Goal: Task Accomplishment & Management: Use online tool/utility

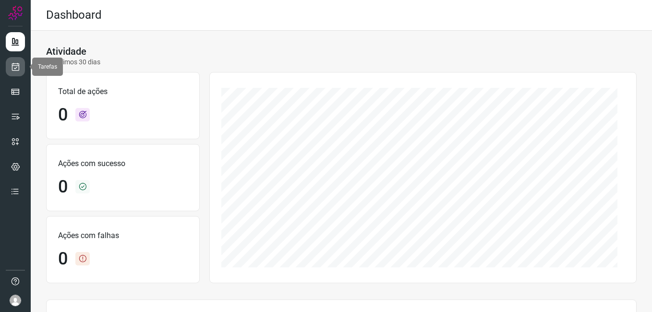
click at [19, 66] on icon at bounding box center [16, 67] width 10 height 10
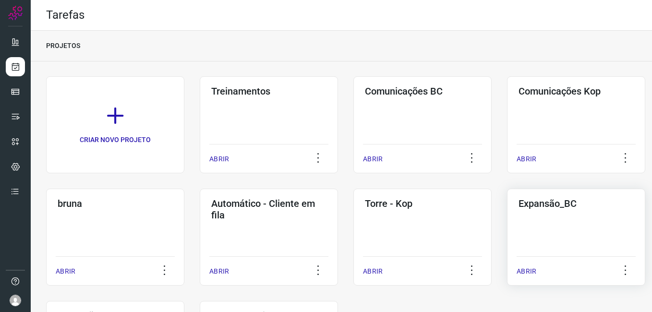
click at [537, 236] on div "Expansão_BC ABRIR" at bounding box center [576, 237] width 138 height 97
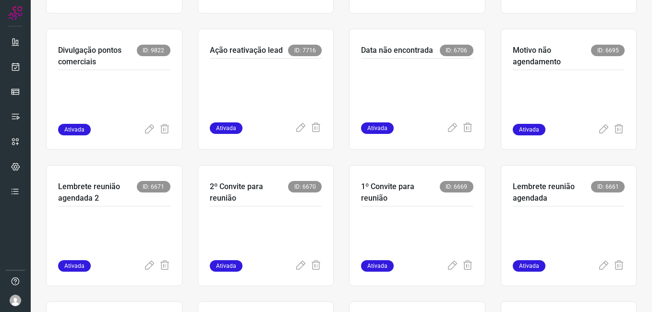
scroll to position [192, 0]
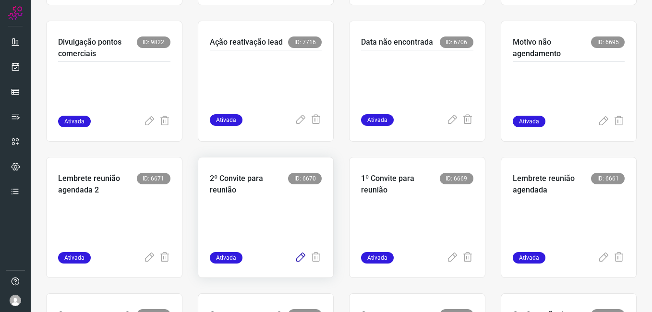
click at [295, 262] on icon at bounding box center [301, 258] width 12 height 12
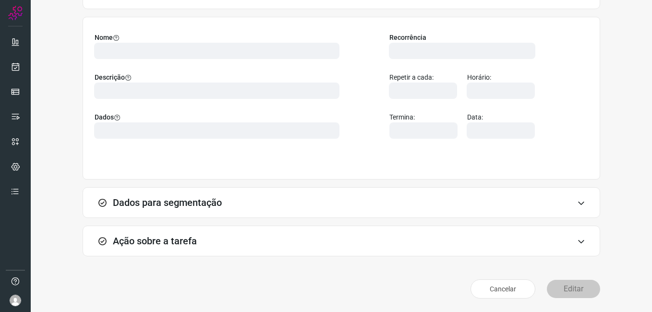
scroll to position [63, 0]
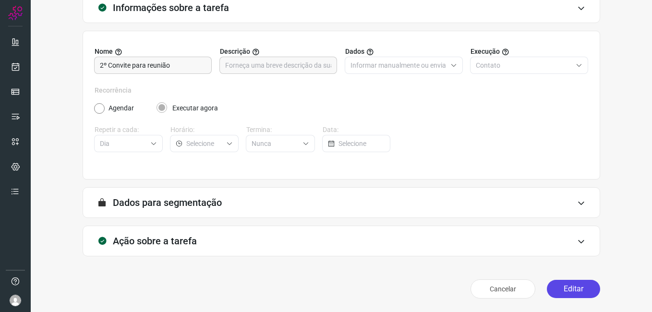
click at [558, 293] on button "Editar" at bounding box center [573, 289] width 53 height 18
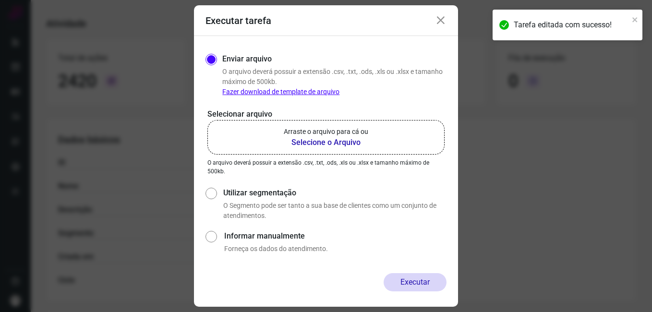
click at [304, 140] on b "Selecione o Arquivo" at bounding box center [326, 143] width 85 height 12
click at [0, 0] on input "Arraste o arquivo para cá ou Selecione o Arquivo" at bounding box center [0, 0] width 0 height 0
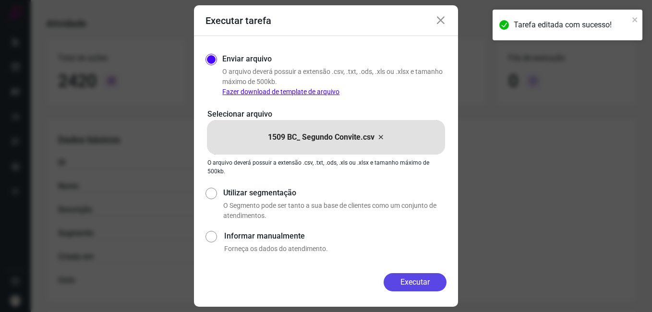
click at [402, 280] on button "Executar" at bounding box center [415, 282] width 63 height 18
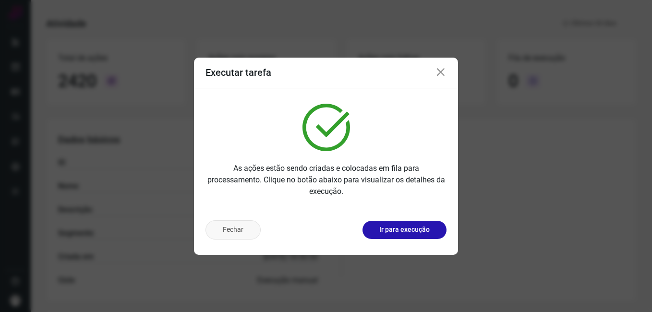
click at [242, 237] on button "Fechar" at bounding box center [233, 229] width 55 height 19
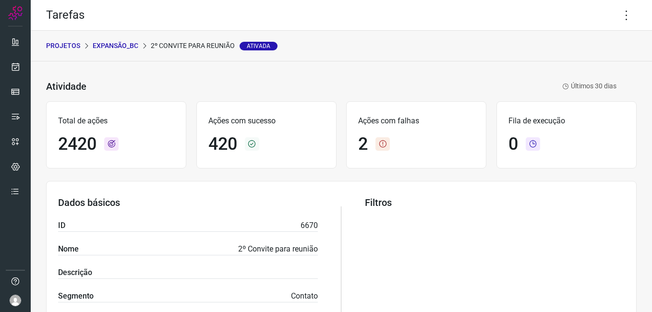
click at [118, 43] on p "Expansão_BC" at bounding box center [116, 46] width 46 height 10
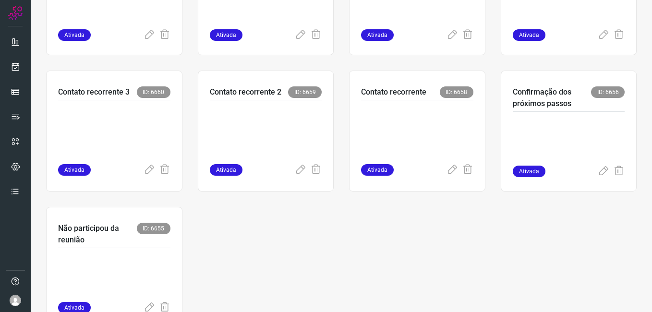
scroll to position [432, 0]
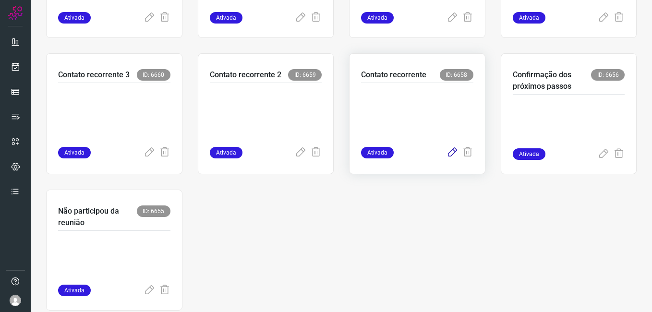
click at [447, 151] on icon at bounding box center [453, 153] width 12 height 12
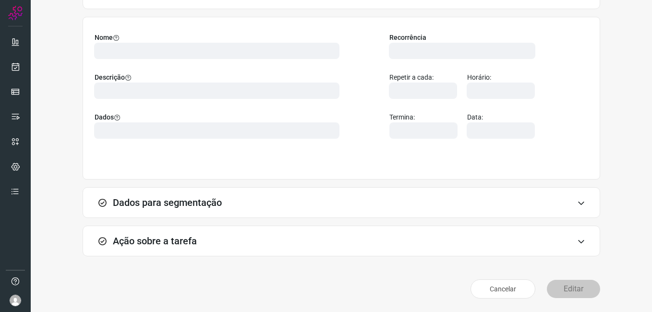
scroll to position [63, 0]
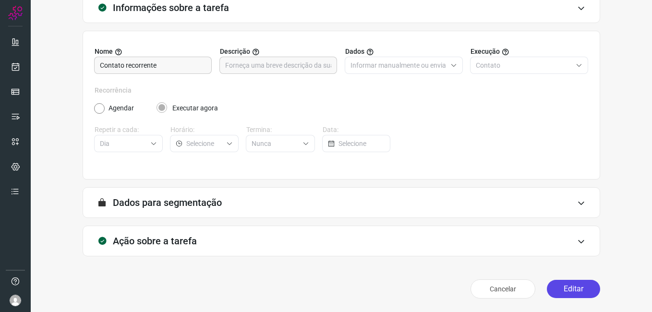
click at [555, 292] on button "Editar" at bounding box center [573, 289] width 53 height 18
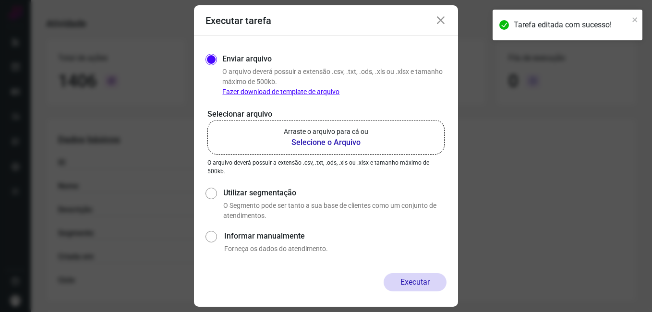
click at [308, 145] on b "Selecione o Arquivo" at bounding box center [326, 143] width 85 height 12
click at [0, 0] on input "Arraste o arquivo para cá ou Selecione o Arquivo" at bounding box center [0, 0] width 0 height 0
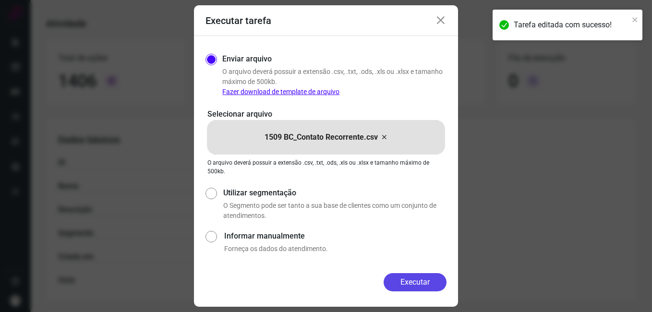
click at [399, 275] on button "Executar" at bounding box center [415, 282] width 63 height 18
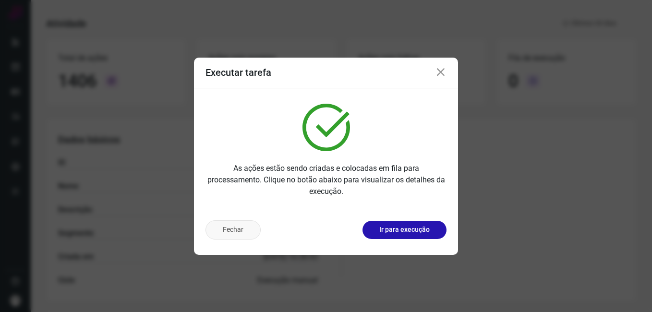
click at [229, 234] on button "Fechar" at bounding box center [233, 229] width 55 height 19
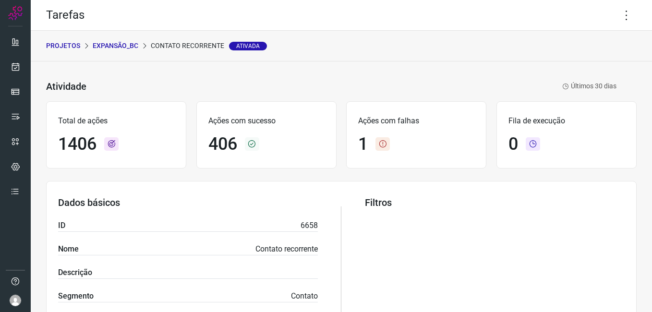
click at [120, 47] on p "Expansão_BC" at bounding box center [116, 46] width 46 height 10
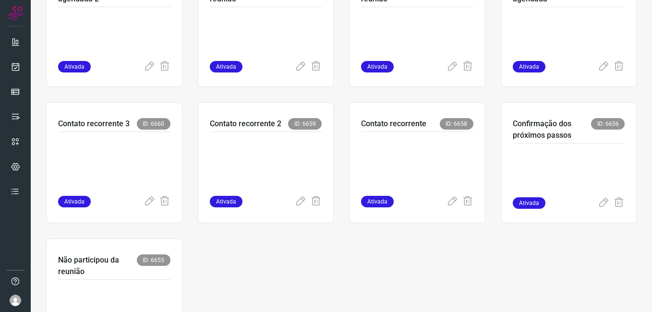
scroll to position [384, 0]
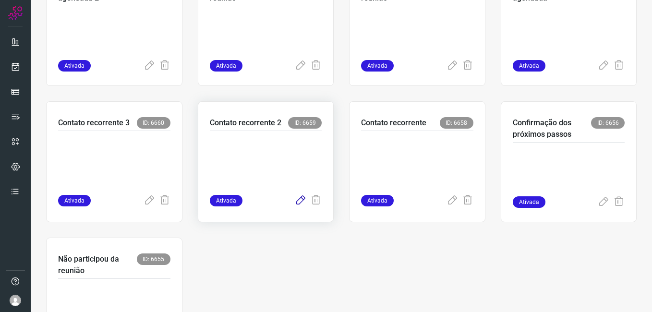
click at [296, 204] on icon at bounding box center [301, 201] width 12 height 12
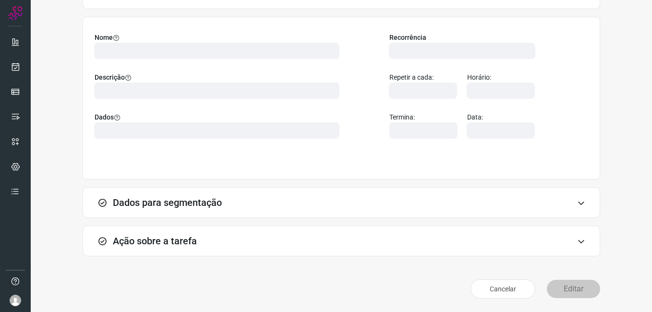
scroll to position [63, 0]
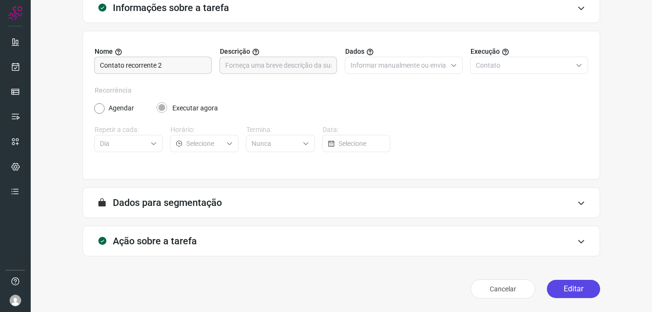
click at [555, 289] on button "Editar" at bounding box center [573, 289] width 53 height 18
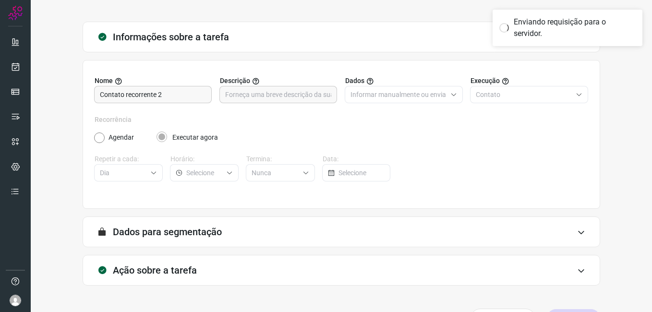
scroll to position [0, 0]
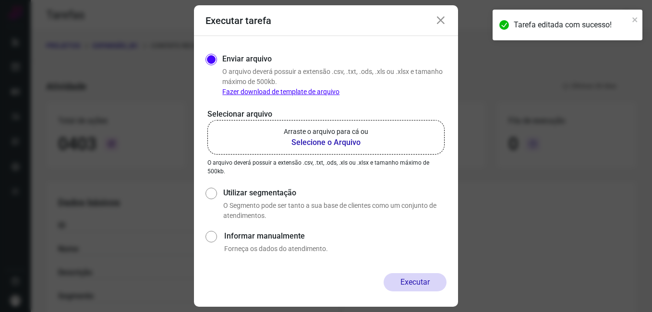
click at [310, 144] on b "Selecione o Arquivo" at bounding box center [326, 143] width 85 height 12
click at [0, 0] on input "Arraste o arquivo para cá ou Selecione o Arquivo" at bounding box center [0, 0] width 0 height 0
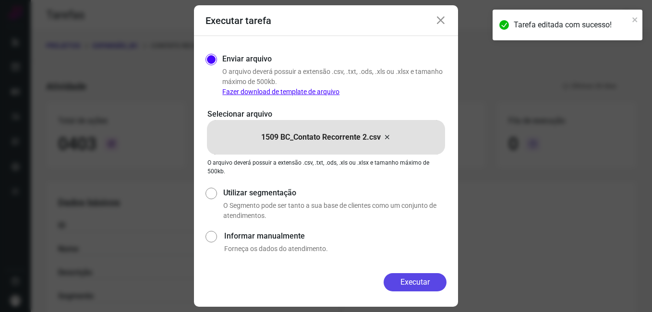
click at [392, 282] on button "Executar" at bounding box center [415, 282] width 63 height 18
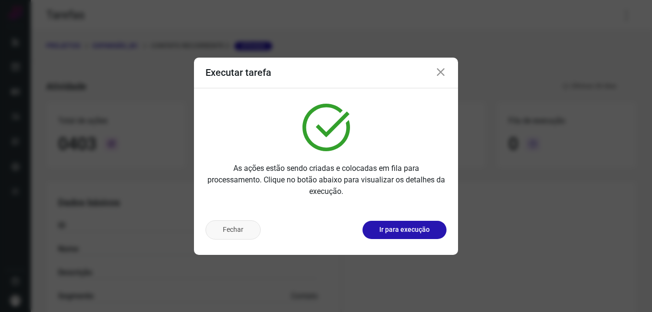
click at [235, 229] on button "Fechar" at bounding box center [233, 229] width 55 height 19
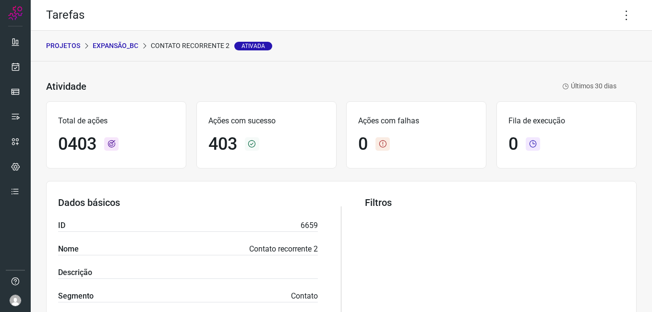
click at [112, 48] on p "Expansão_BC" at bounding box center [116, 46] width 46 height 10
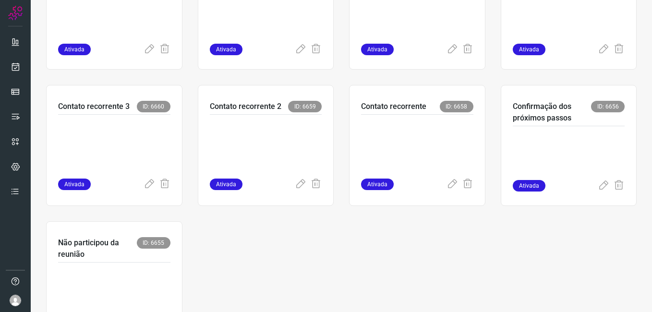
scroll to position [432, 0]
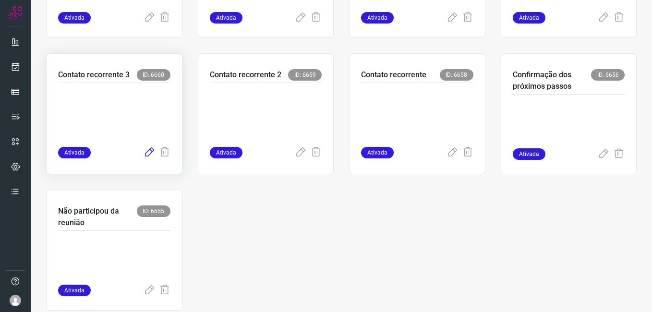
click at [149, 152] on icon at bounding box center [150, 153] width 12 height 12
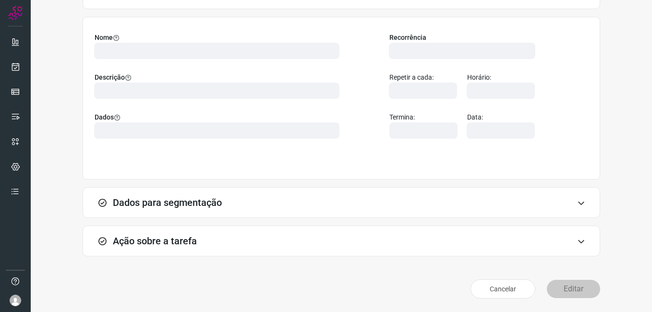
scroll to position [63, 0]
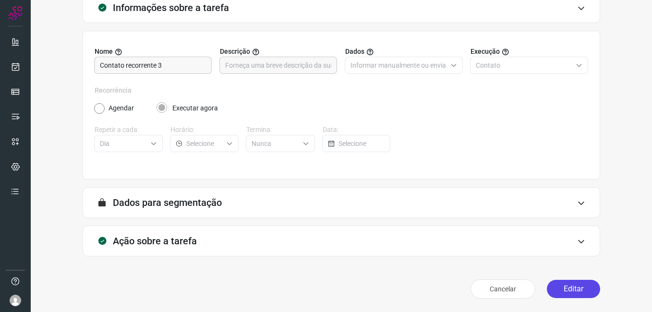
click at [556, 288] on button "Editar" at bounding box center [573, 289] width 53 height 18
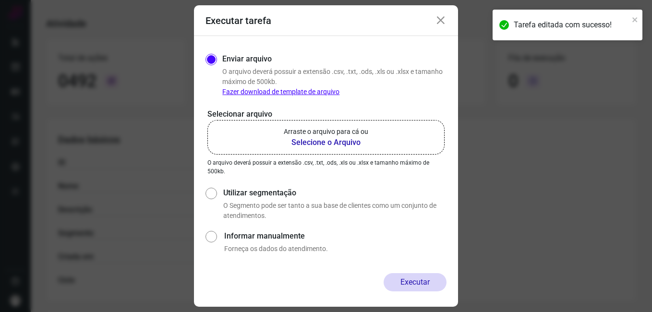
click at [305, 144] on b "Selecione o Arquivo" at bounding box center [326, 143] width 85 height 12
click at [0, 0] on input "Arraste o arquivo para cá ou Selecione o Arquivo" at bounding box center [0, 0] width 0 height 0
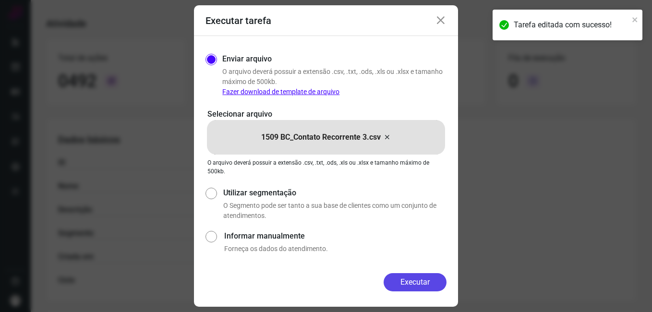
click at [390, 275] on button "Executar" at bounding box center [415, 282] width 63 height 18
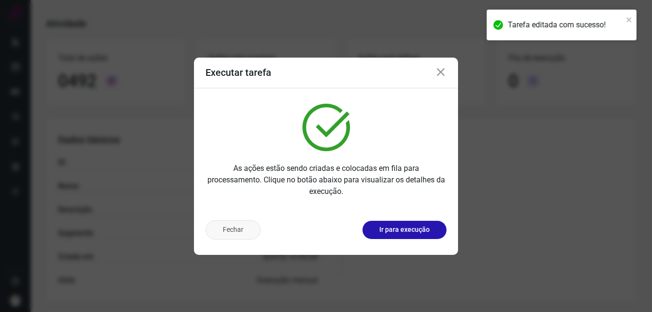
click at [249, 234] on button "Fechar" at bounding box center [233, 229] width 55 height 19
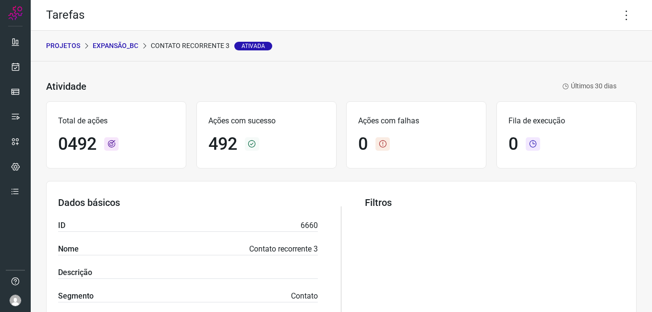
click at [124, 46] on p "Expansão_BC" at bounding box center [116, 46] width 46 height 10
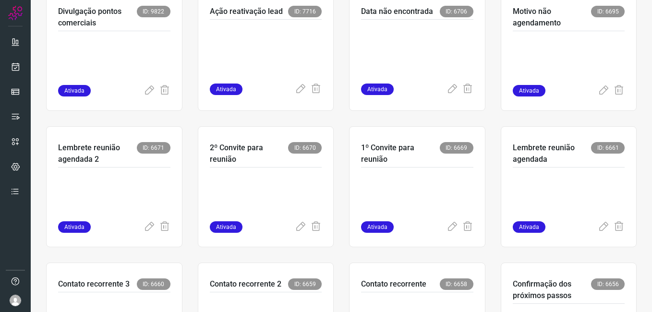
scroll to position [288, 0]
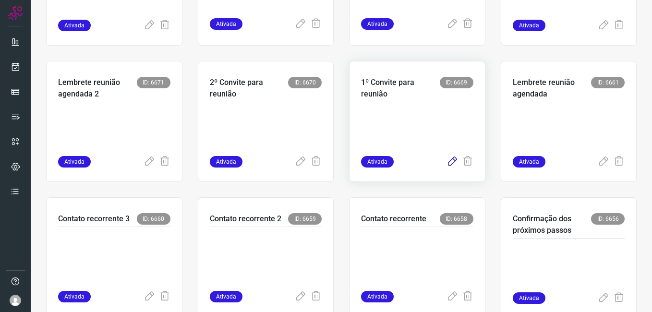
click at [447, 160] on icon at bounding box center [453, 162] width 12 height 12
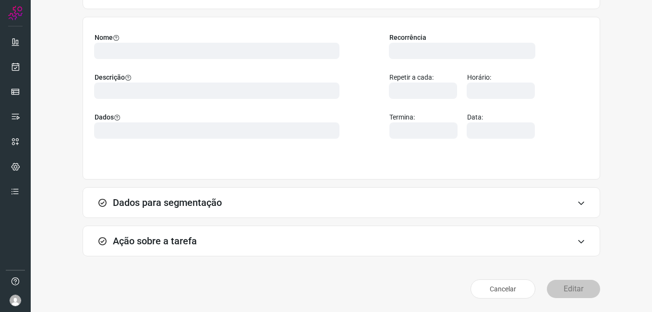
scroll to position [63, 0]
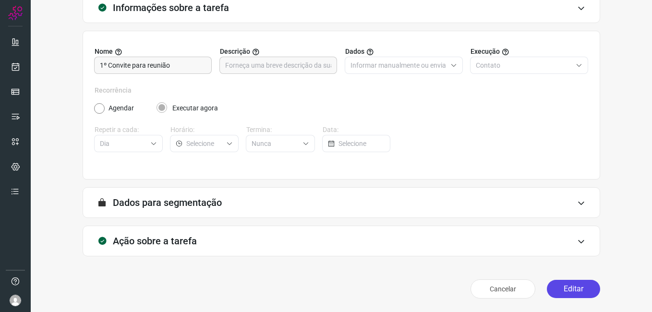
click at [557, 283] on button "Editar" at bounding box center [573, 289] width 53 height 18
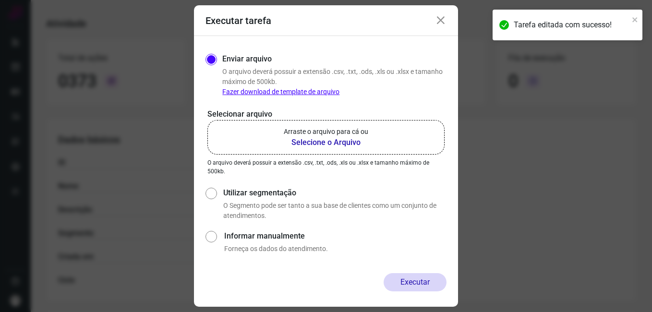
click at [313, 139] on b "Selecione o Arquivo" at bounding box center [326, 143] width 85 height 12
click at [0, 0] on input "Arraste o arquivo para cá ou Selecione o Arquivo" at bounding box center [0, 0] width 0 height 0
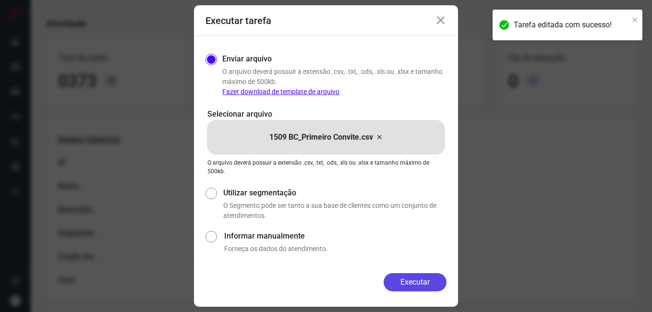
click at [396, 275] on button "Executar" at bounding box center [415, 282] width 63 height 18
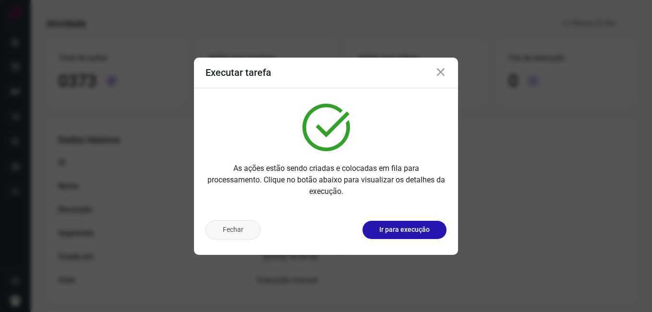
click at [248, 231] on button "Fechar" at bounding box center [233, 229] width 55 height 19
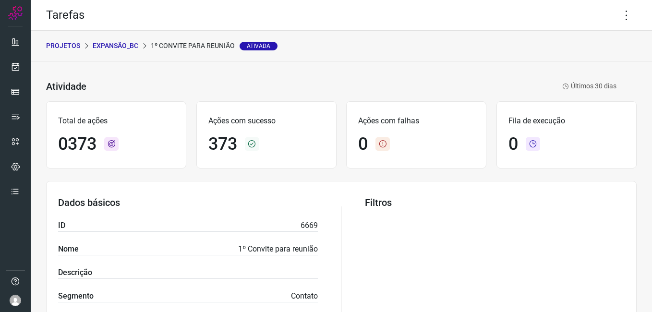
click at [129, 49] on p "Expansão_BC" at bounding box center [116, 46] width 46 height 10
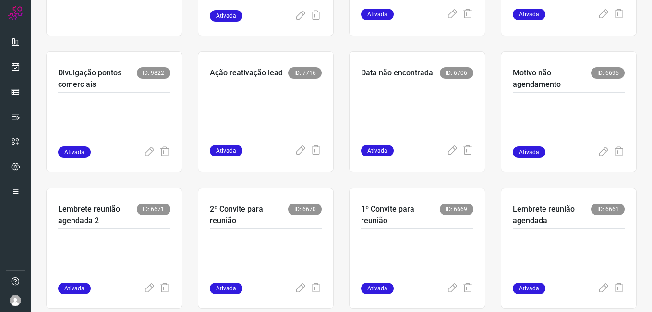
scroll to position [144, 0]
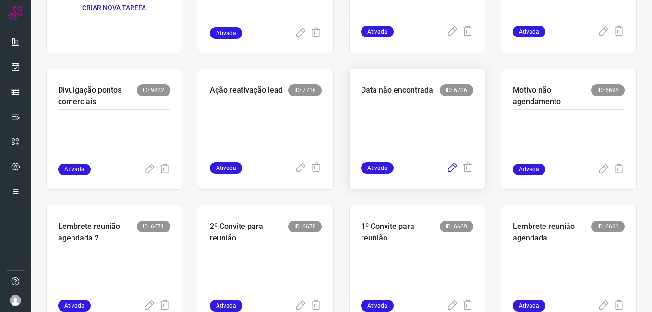
click at [447, 171] on icon at bounding box center [453, 168] width 12 height 12
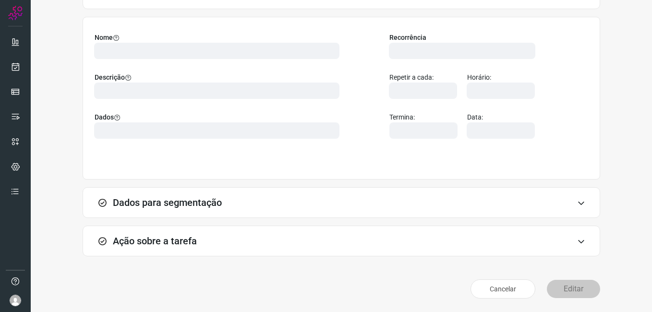
scroll to position [63, 0]
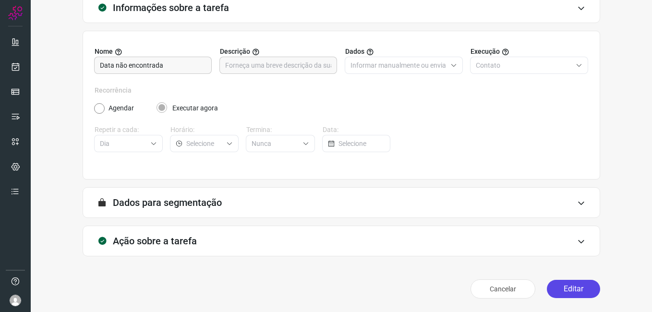
click at [553, 288] on button "Editar" at bounding box center [573, 289] width 53 height 18
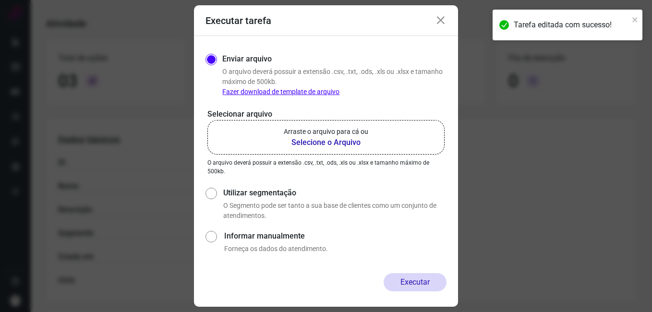
click at [320, 141] on b "Selecione o Arquivo" at bounding box center [326, 143] width 85 height 12
click at [0, 0] on input "Arraste o arquivo para cá ou Selecione o Arquivo" at bounding box center [0, 0] width 0 height 0
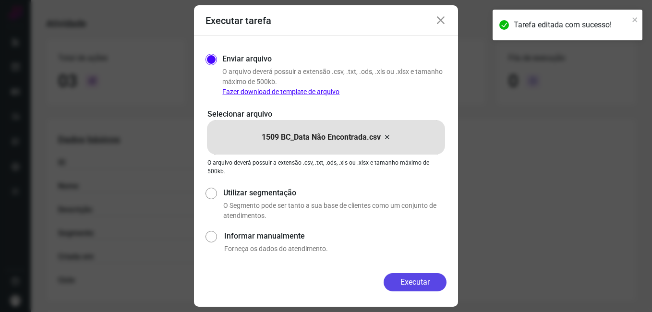
click at [390, 284] on button "Executar" at bounding box center [415, 282] width 63 height 18
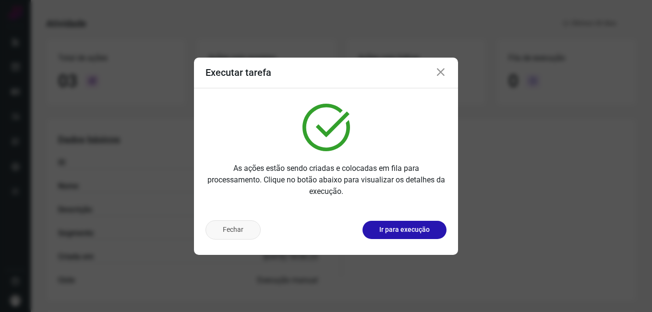
click at [214, 237] on button "Fechar" at bounding box center [233, 229] width 55 height 19
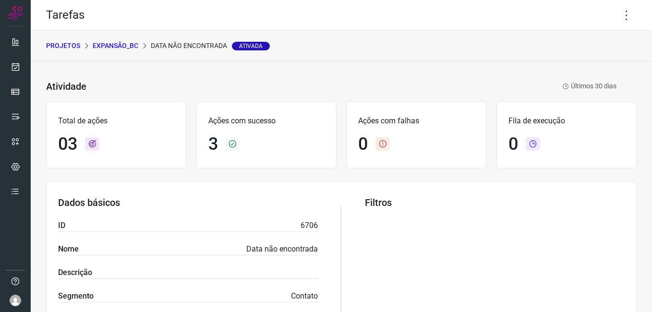
click at [124, 46] on p "Expansão_BC" at bounding box center [116, 46] width 46 height 10
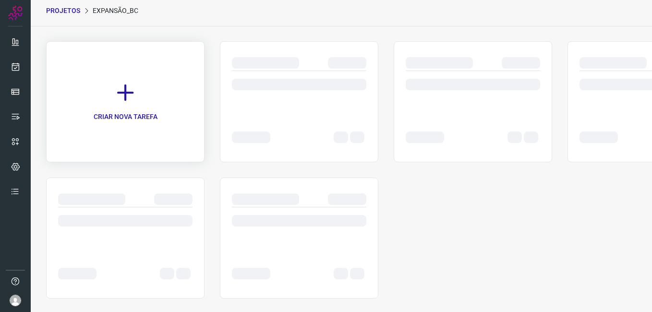
scroll to position [46, 0]
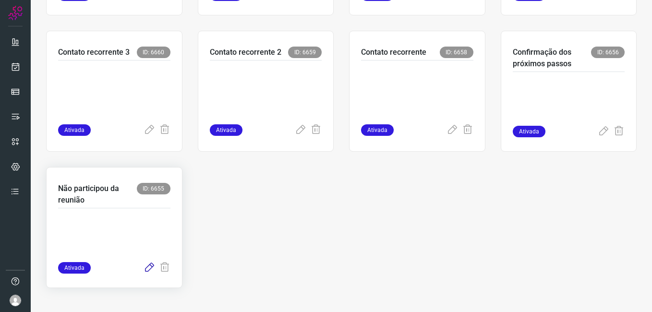
click at [146, 269] on icon at bounding box center [150, 268] width 12 height 12
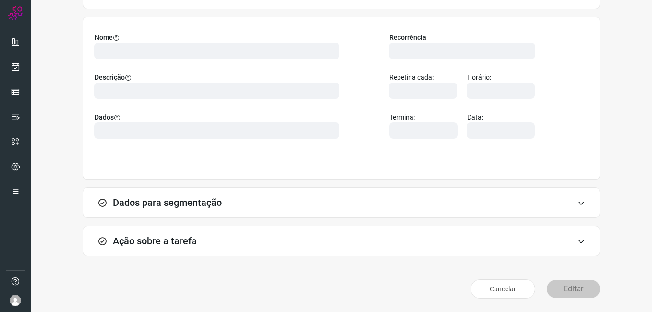
scroll to position [63, 0]
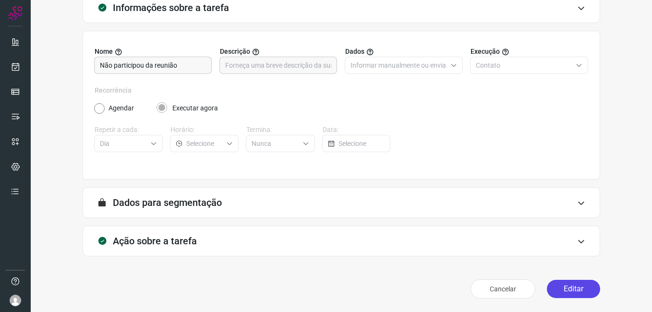
click at [558, 294] on button "Editar" at bounding box center [573, 289] width 53 height 18
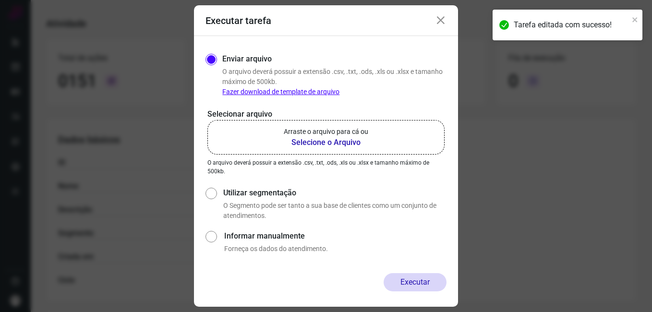
click at [312, 142] on b "Selecione o Arquivo" at bounding box center [326, 143] width 85 height 12
click at [0, 0] on input "Arraste o arquivo para cá ou Selecione o Arquivo" at bounding box center [0, 0] width 0 height 0
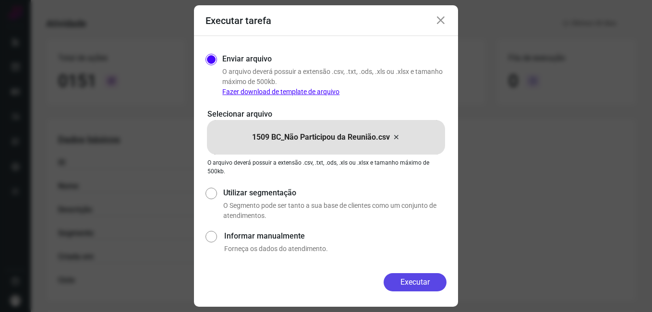
click at [409, 286] on button "Executar" at bounding box center [415, 282] width 63 height 18
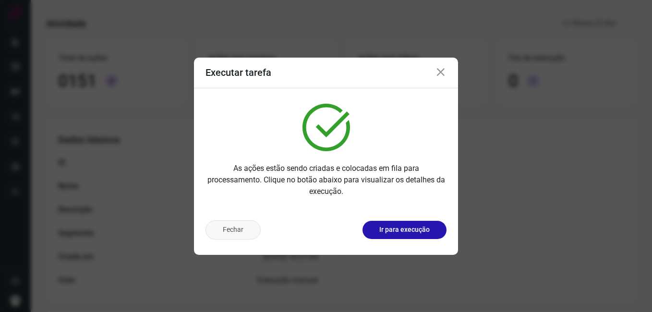
click at [228, 237] on button "Fechar" at bounding box center [233, 229] width 55 height 19
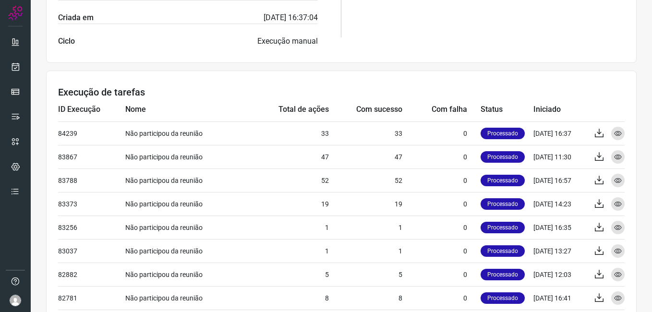
scroll to position [303, 0]
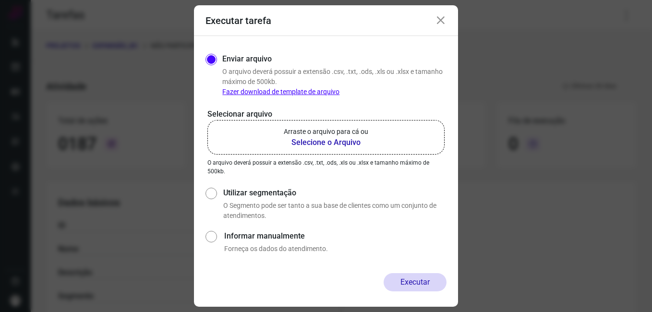
click at [438, 22] on icon at bounding box center [441, 21] width 12 height 12
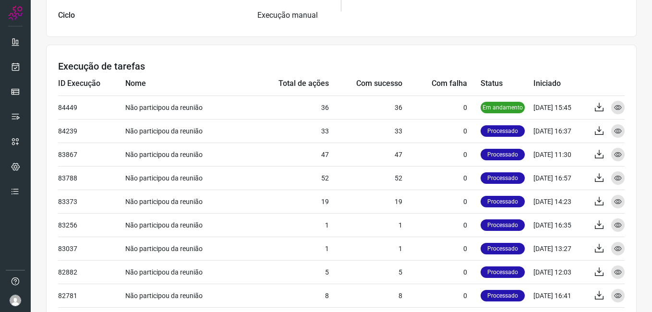
scroll to position [336, 0]
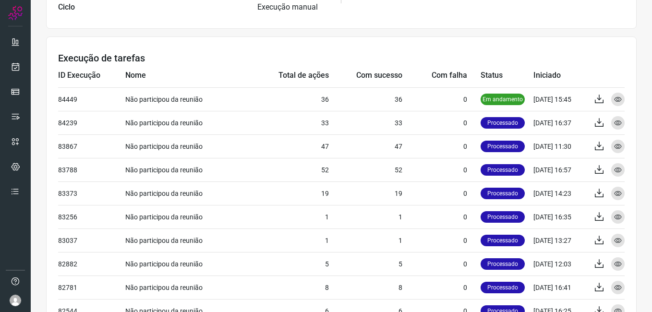
click at [362, 45] on section "Execução de tarefas ID Execução Nome Total de ações Com sucesso Com falha Statu…" at bounding box center [341, 200] width 591 height 326
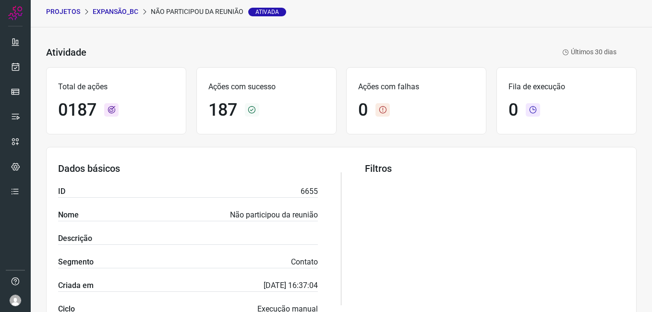
scroll to position [0, 0]
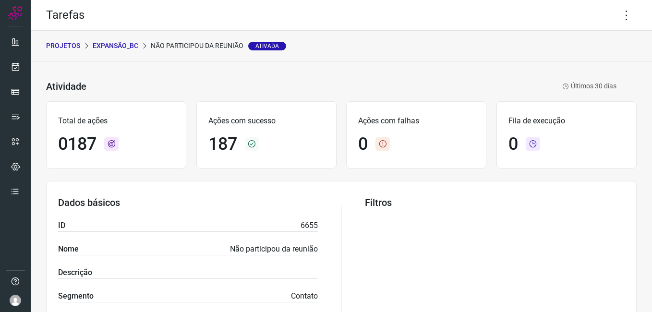
click at [110, 47] on p "Expansão_BC" at bounding box center [116, 46] width 46 height 10
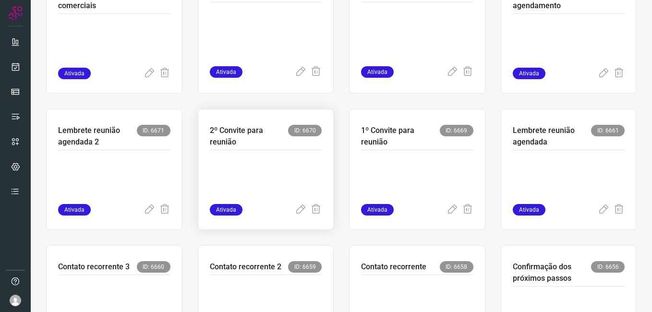
click at [277, 166] on p at bounding box center [266, 180] width 112 height 48
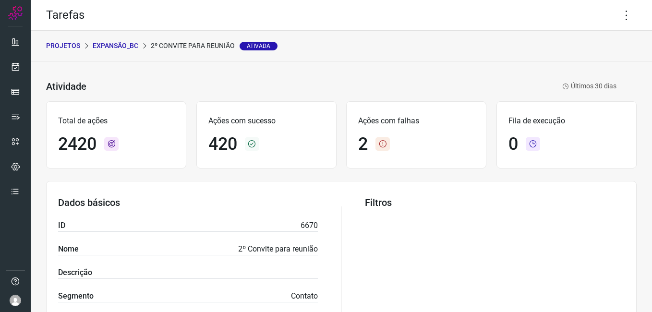
click at [129, 43] on p "Expansão_BC" at bounding box center [116, 46] width 46 height 10
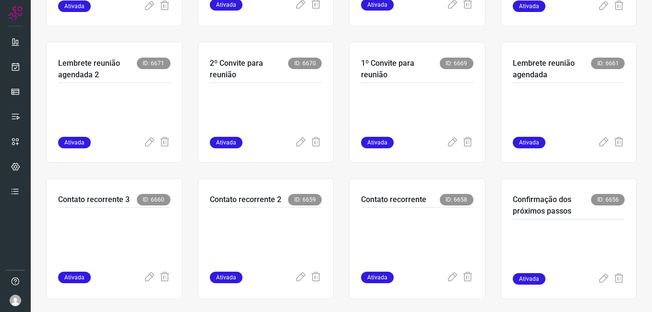
scroll to position [336, 0]
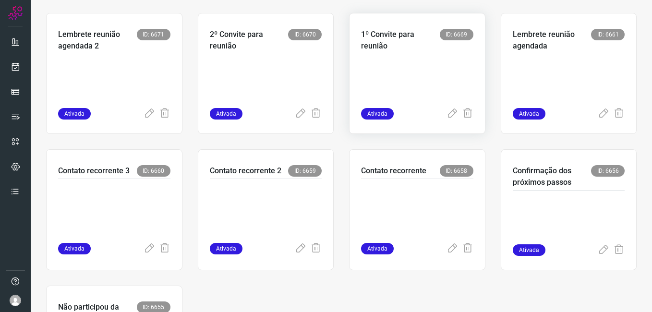
click at [385, 63] on p at bounding box center [417, 84] width 112 height 48
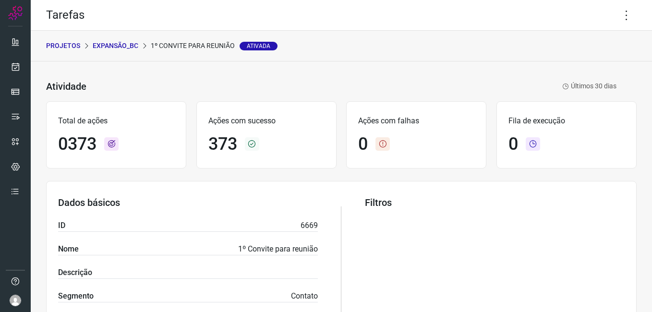
click at [94, 44] on p "Expansão_BC" at bounding box center [116, 46] width 46 height 10
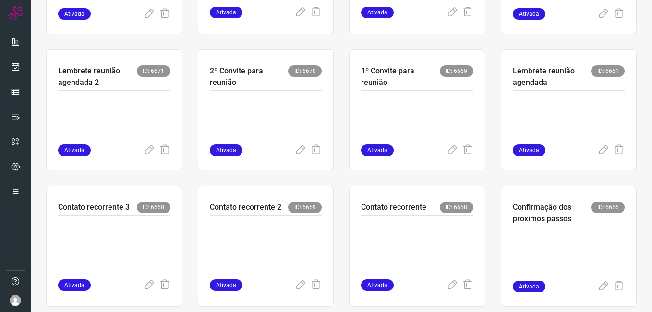
scroll to position [336, 0]
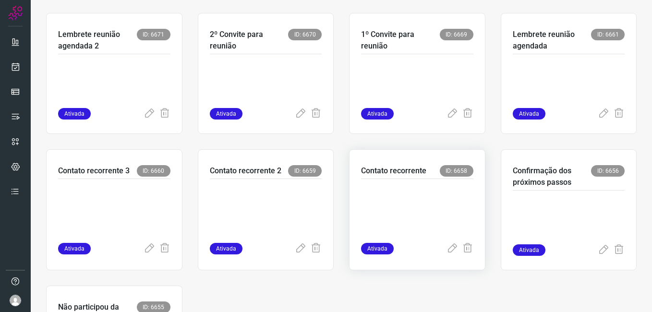
click at [374, 202] on p at bounding box center [417, 209] width 112 height 48
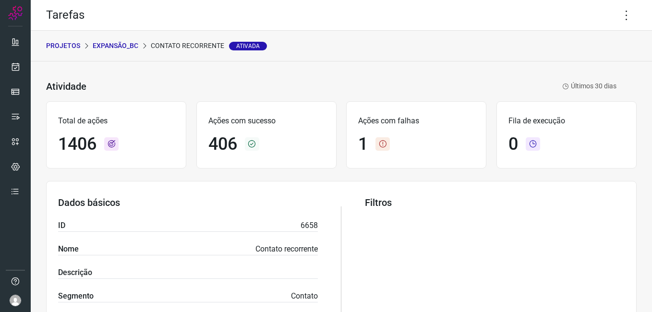
click at [117, 46] on p "Expansão_BC" at bounding box center [116, 46] width 46 height 10
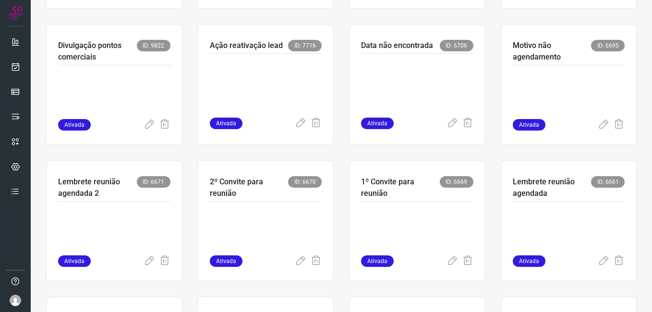
scroll to position [240, 0]
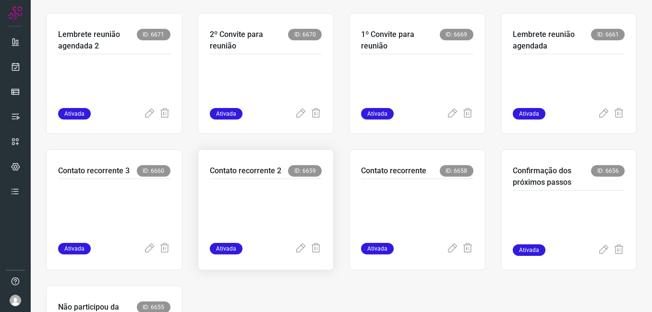
click at [271, 215] on p at bounding box center [266, 209] width 112 height 48
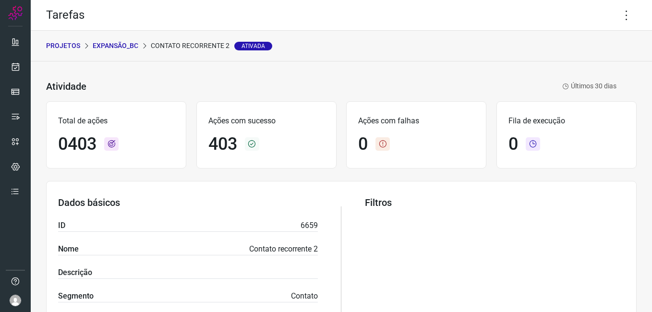
click at [109, 46] on p "Expansão_BC" at bounding box center [116, 46] width 46 height 10
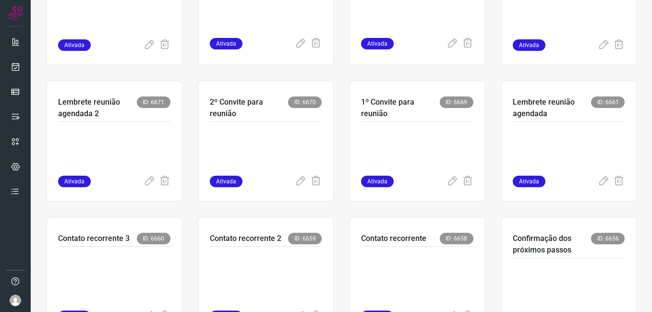
scroll to position [288, 0]
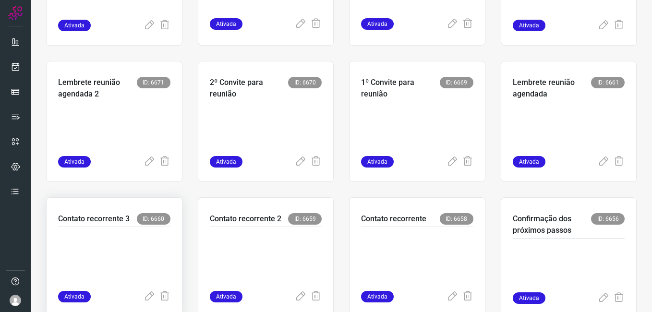
click at [118, 247] on p at bounding box center [114, 257] width 112 height 48
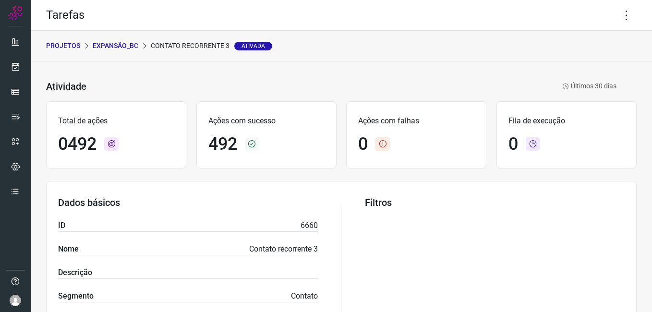
click at [108, 46] on p "Expansão_BC" at bounding box center [116, 46] width 46 height 10
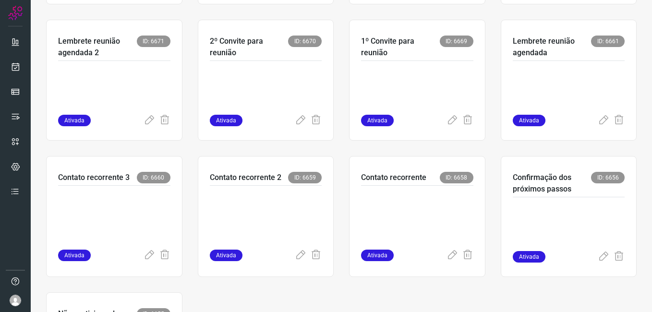
scroll to position [167, 0]
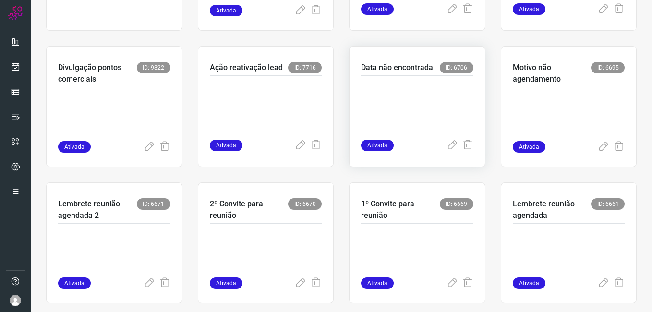
click at [393, 104] on p at bounding box center [417, 106] width 112 height 48
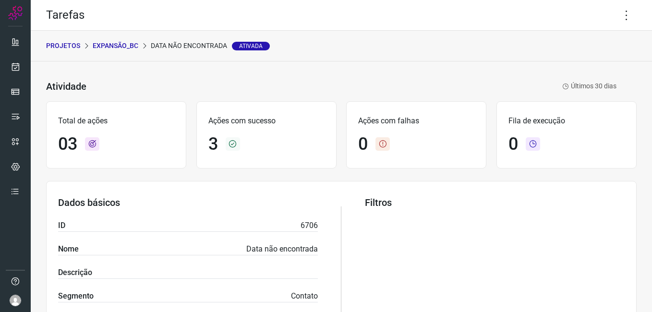
click at [106, 46] on p "Expansão_BC" at bounding box center [116, 46] width 46 height 10
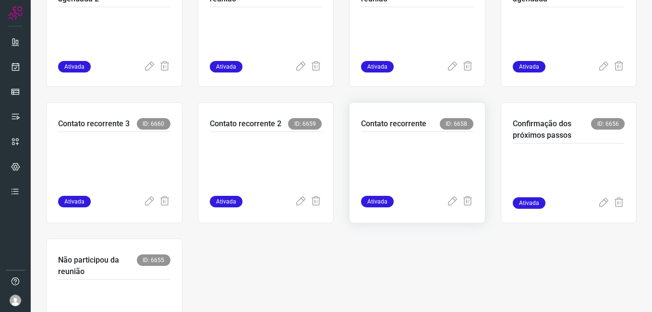
scroll to position [432, 0]
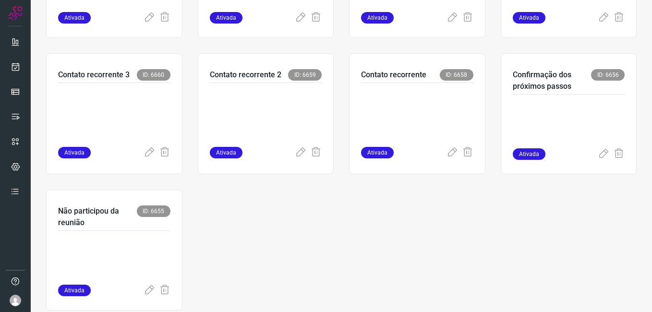
drag, startPoint x: 106, startPoint y: 255, endPoint x: 410, endPoint y: 312, distance: 309.3
click at [107, 255] on p at bounding box center [114, 261] width 112 height 48
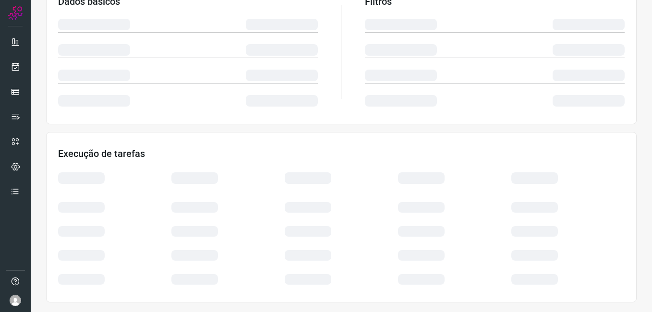
scroll to position [184, 0]
